Goal: Transaction & Acquisition: Register for event/course

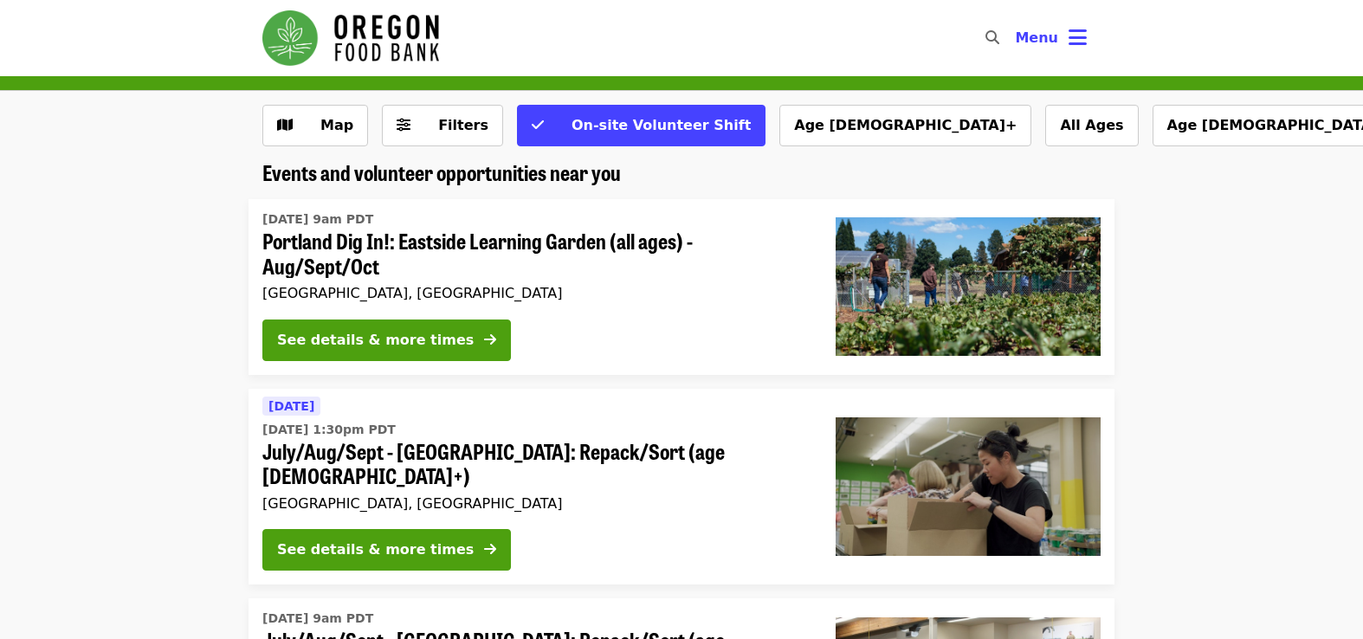
click at [684, 435] on span "[DATE] 1:30pm PDT" at bounding box center [534, 430] width 545 height 18
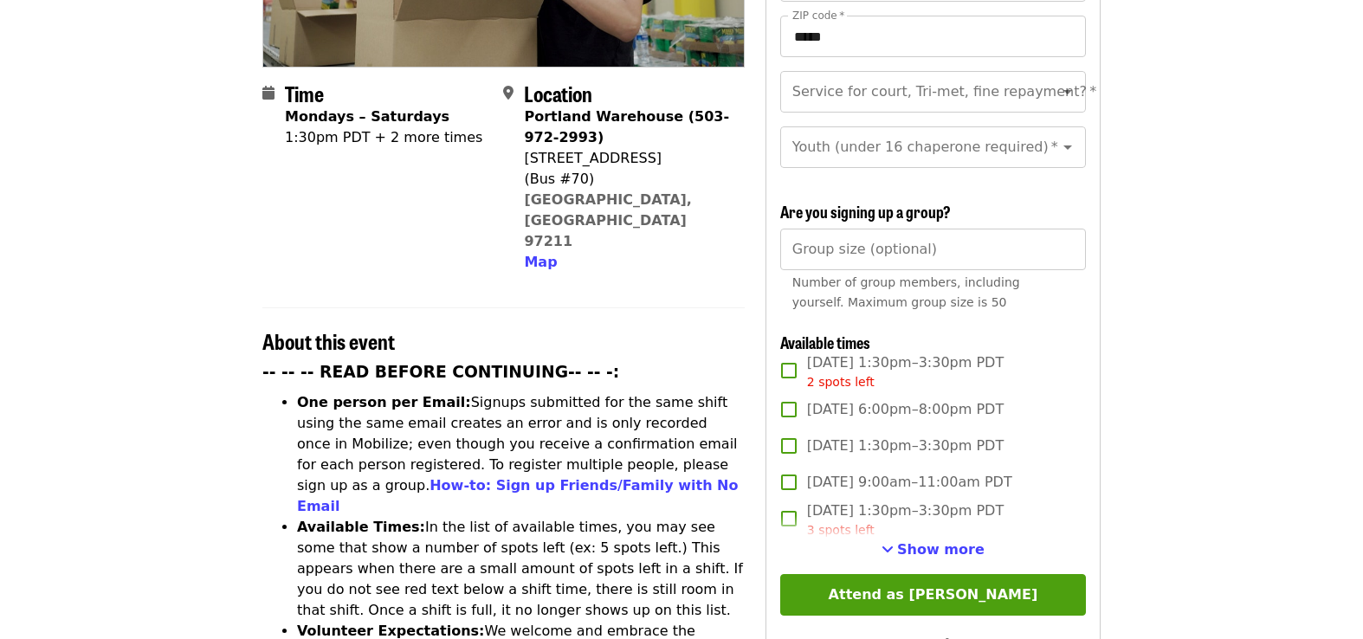
scroll to position [395, 0]
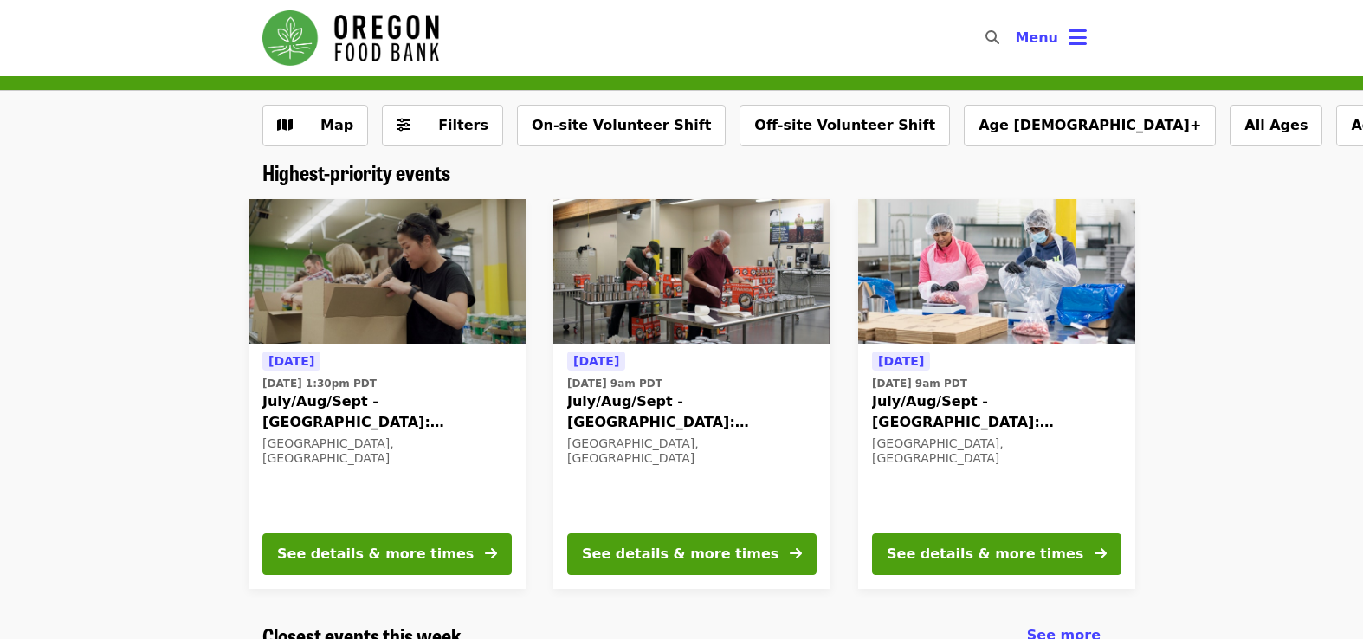
click at [667, 496] on div "[DATE] [DATE] 9am PDT July/Aug/Sept - [GEOGRAPHIC_DATA]: Repack/Sort (age [DEMO…" at bounding box center [691, 435] width 249 height 168
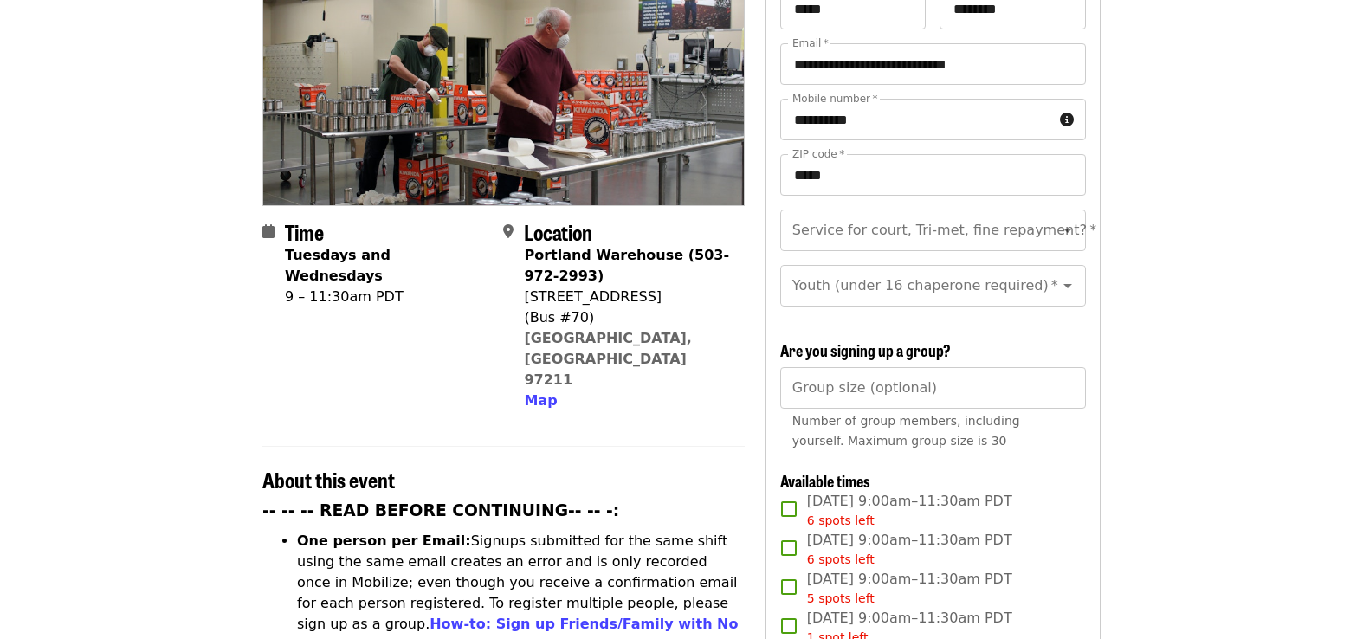
scroll to position [326, 0]
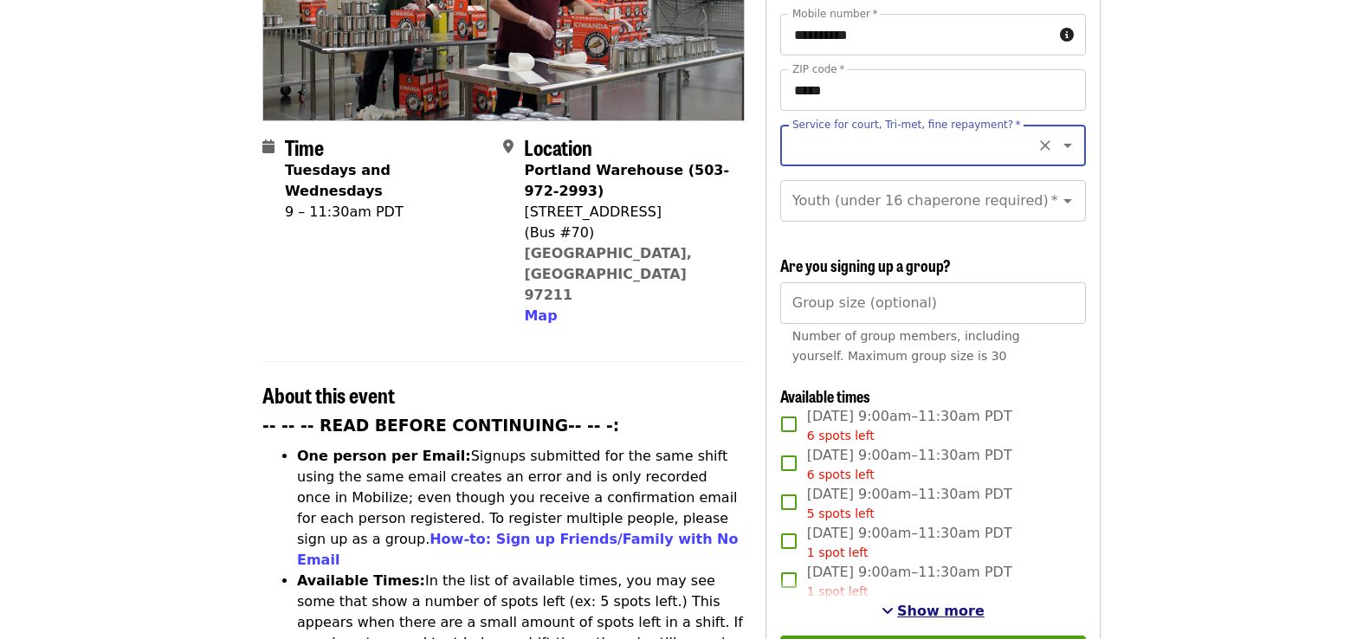
click at [909, 601] on button "Show more" at bounding box center [932, 611] width 103 height 21
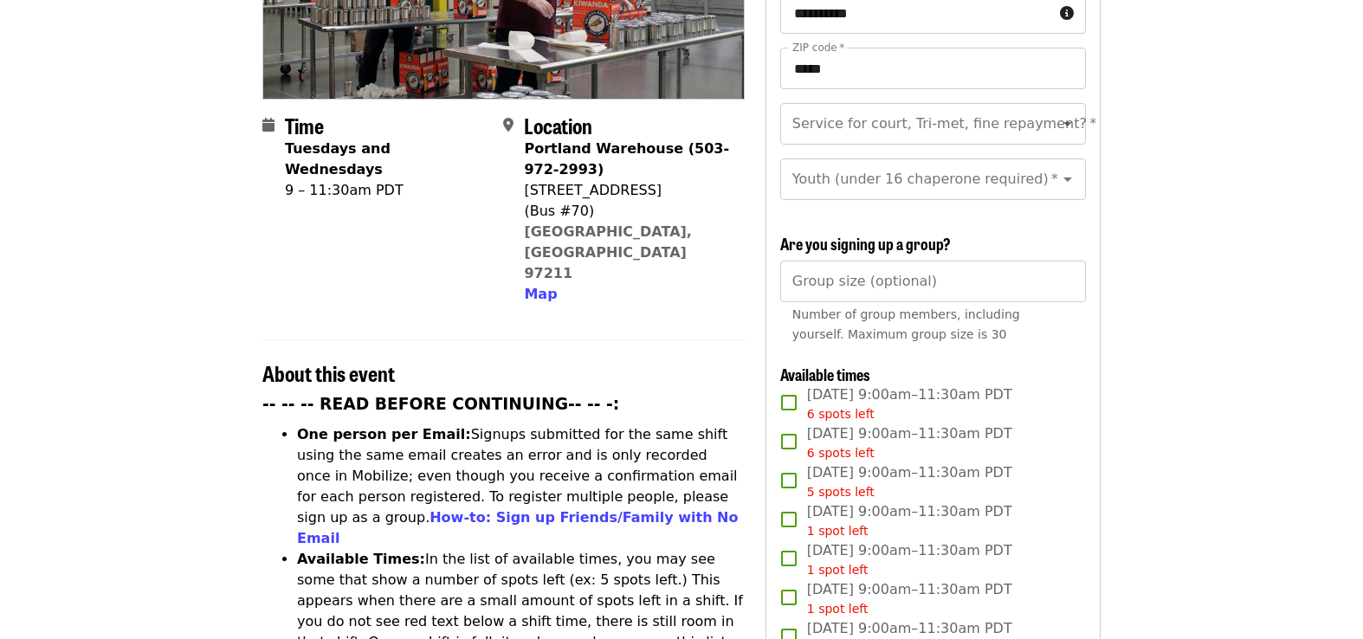
scroll to position [350, 0]
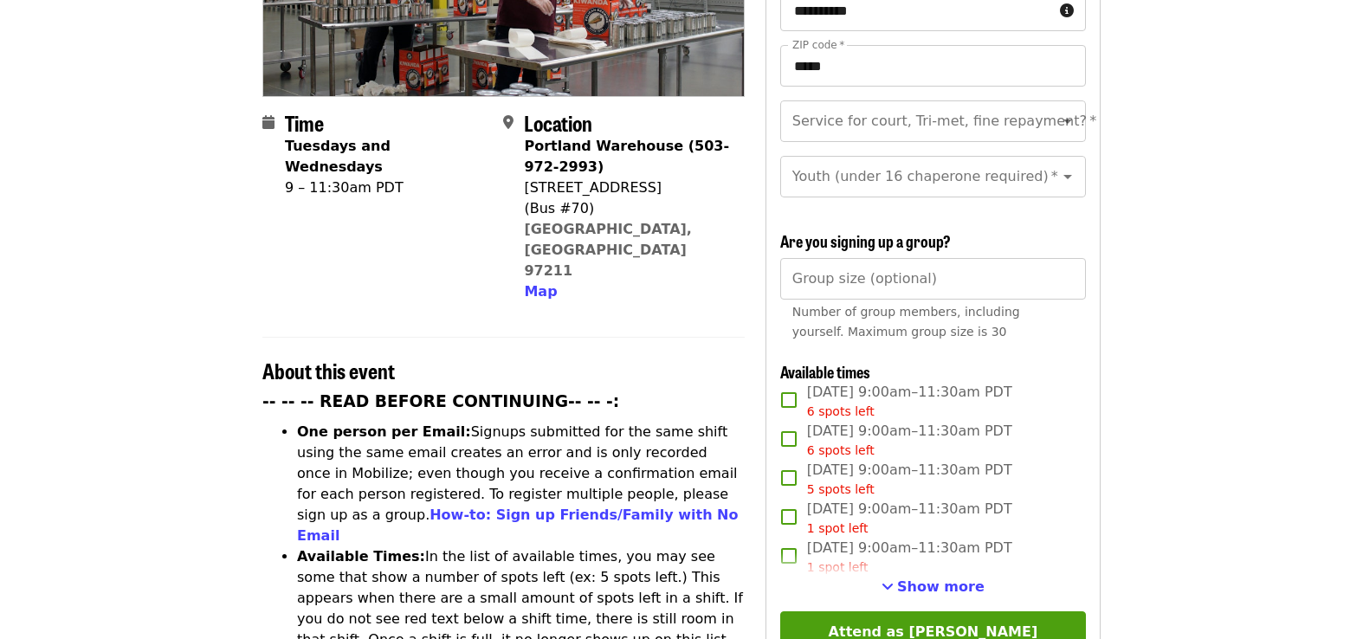
click at [1080, 538] on div "[DATE] 9:00am–11:30am PDT 1 spot left" at bounding box center [933, 557] width 306 height 39
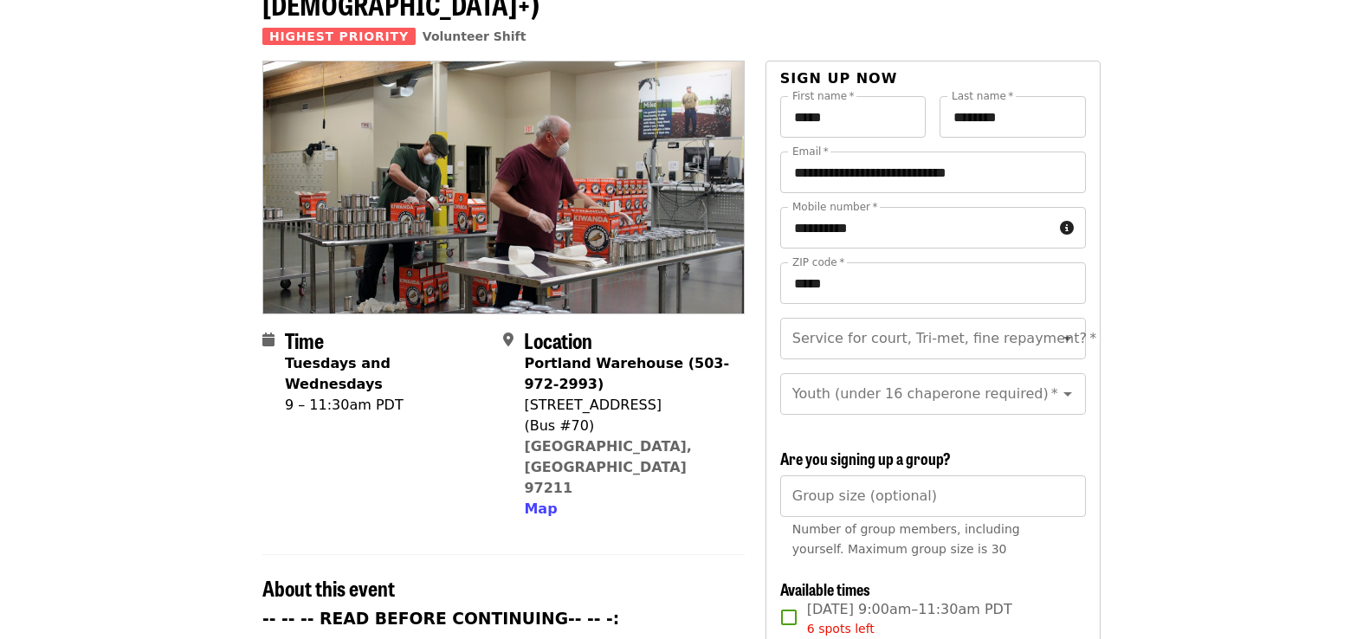
scroll to position [93, 0]
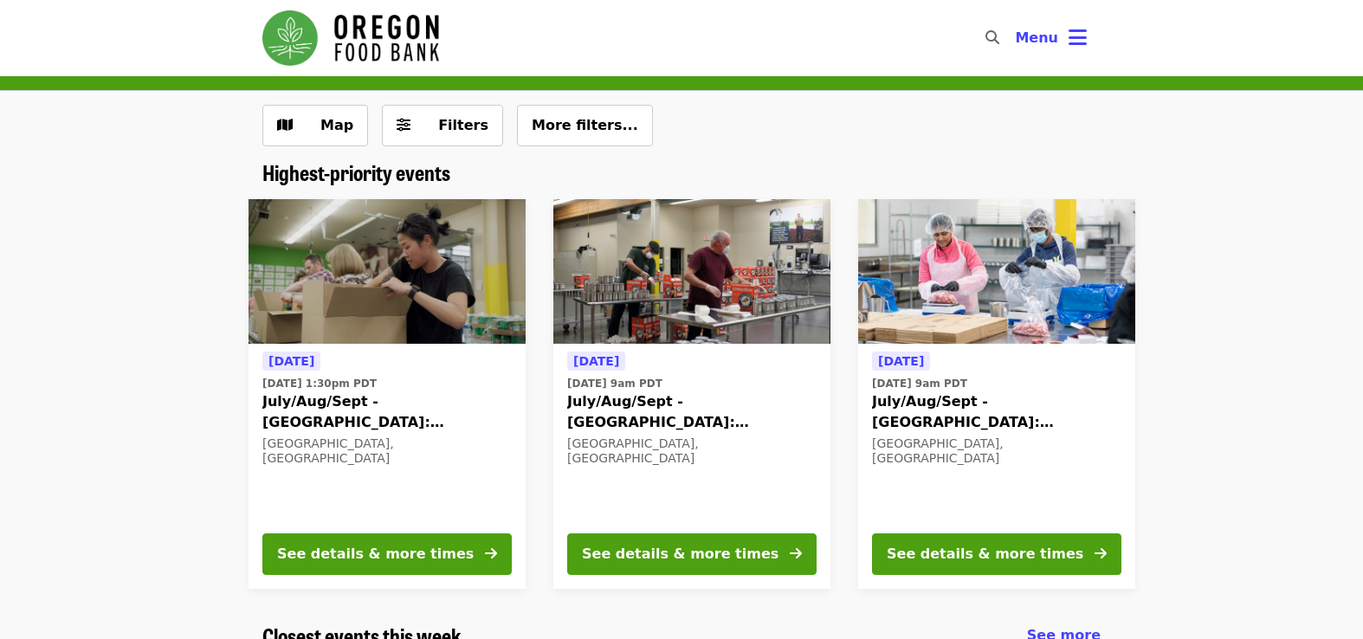
click at [374, 474] on div "[DATE] [DATE] 1:30pm PDT July/Aug/Sept - [GEOGRAPHIC_DATA]: Repack/Sort (age [D…" at bounding box center [386, 435] width 249 height 168
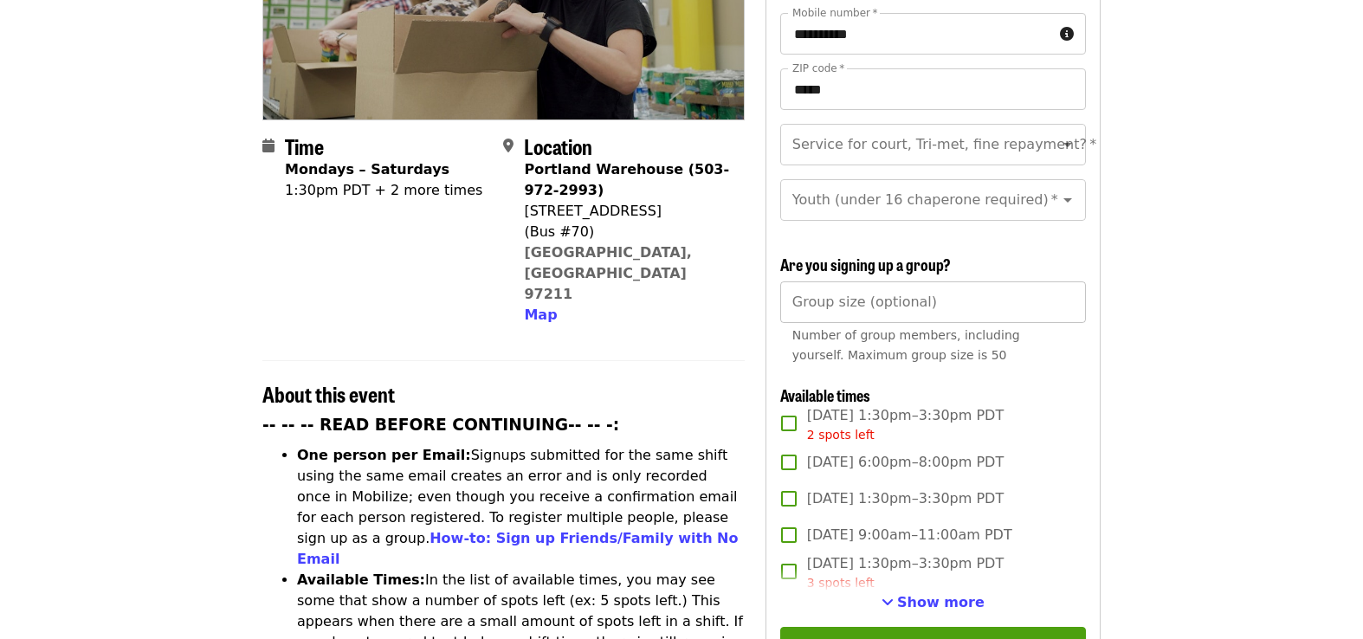
scroll to position [328, 0]
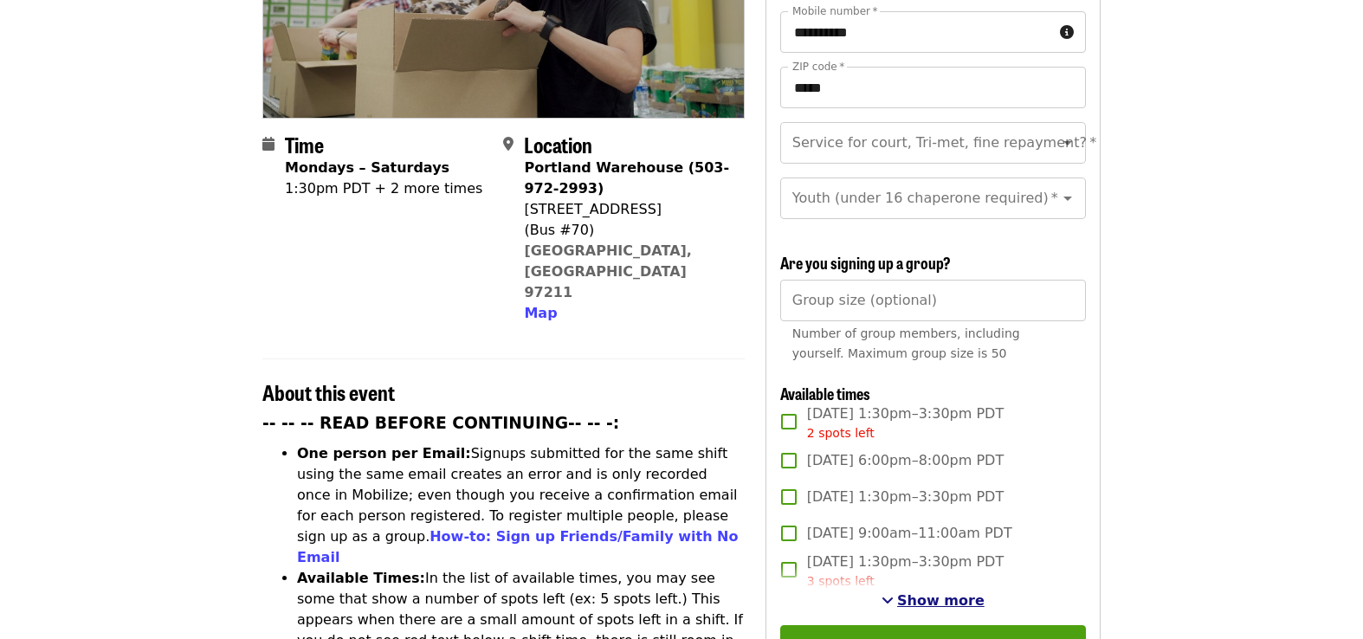
click at [952, 592] on span "Show more" at bounding box center [940, 600] width 87 height 16
